Goal: Check status: Check status

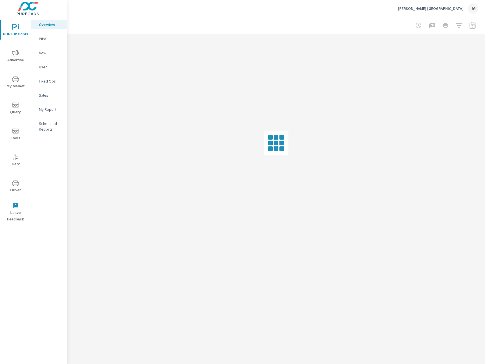
click at [18, 186] on span "Driver" at bounding box center [15, 187] width 27 height 14
